Goal: Communication & Community: Answer question/provide support

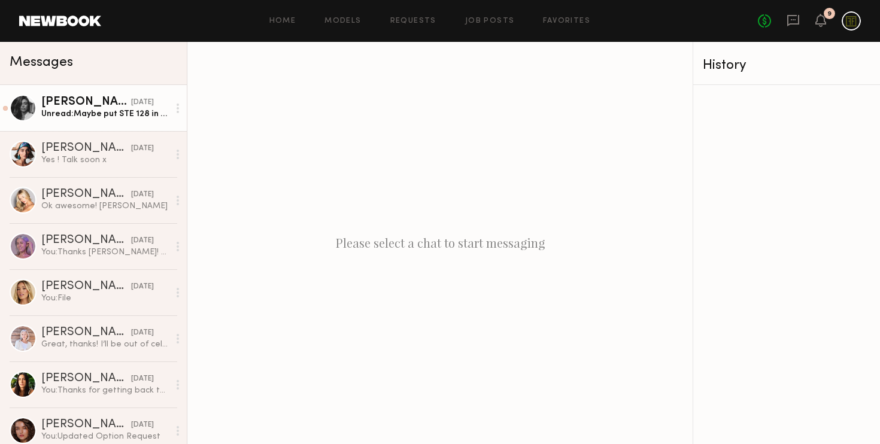
click at [88, 111] on div "Unread: Maybe put STE 128 in there once? Sorry I’m not sure why it’s being rero…" at bounding box center [104, 113] width 127 height 11
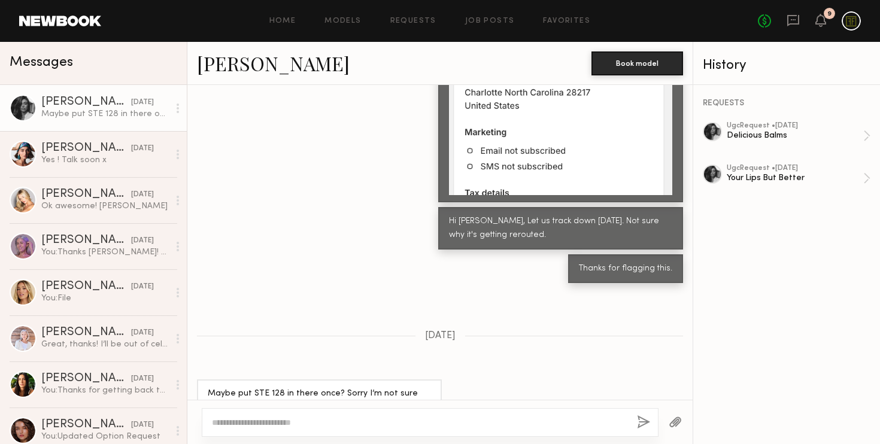
scroll to position [938, 0]
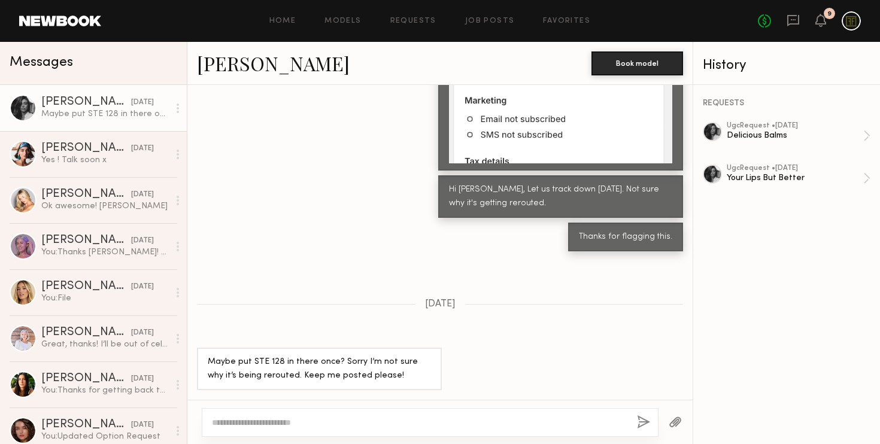
click at [308, 422] on textarea at bounding box center [419, 423] width 415 height 12
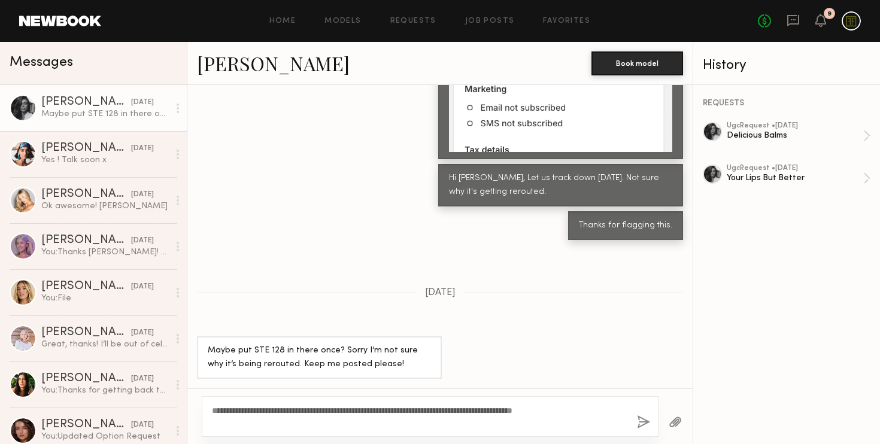
type textarea "**********"
click at [645, 418] on button "button" at bounding box center [643, 422] width 13 height 15
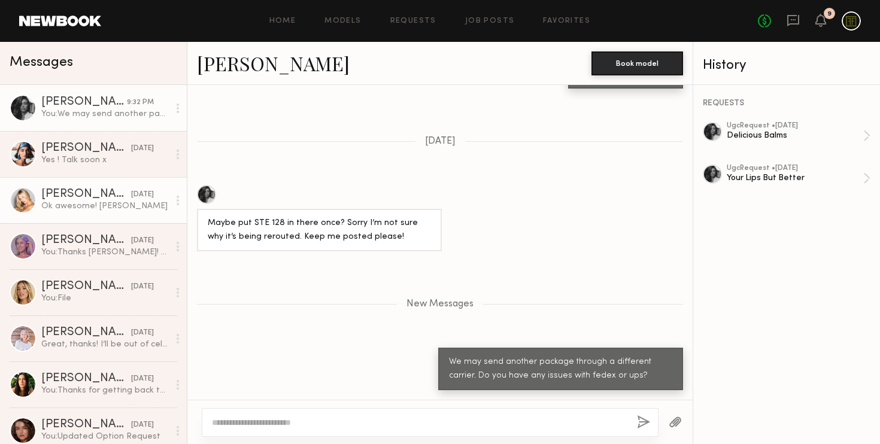
click at [77, 201] on div "Ok awesome! [PERSON_NAME]" at bounding box center [104, 205] width 127 height 11
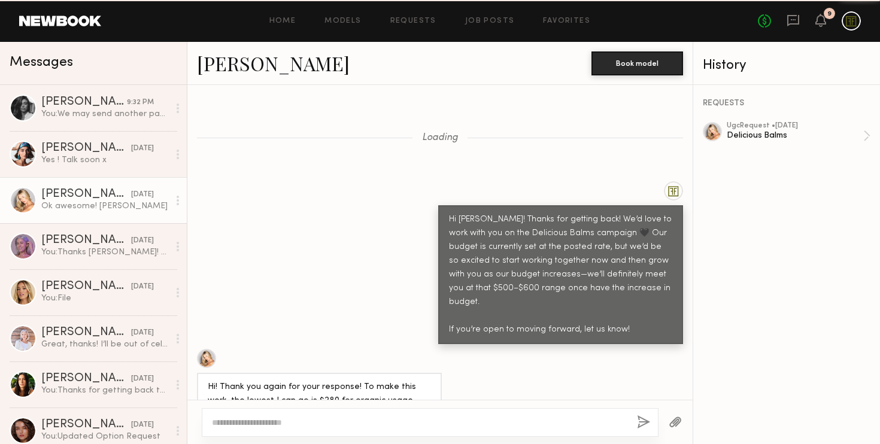
scroll to position [1205, 0]
